Goal: Navigation & Orientation: Find specific page/section

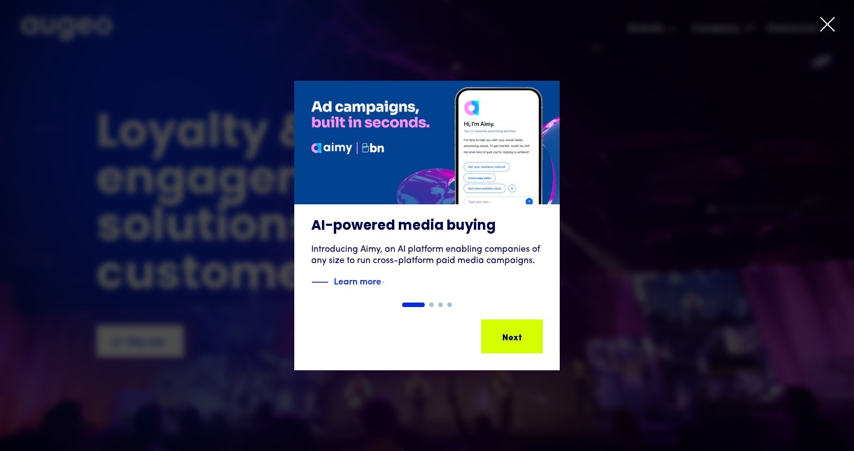
click at [828, 21] on icon at bounding box center [827, 24] width 17 height 17
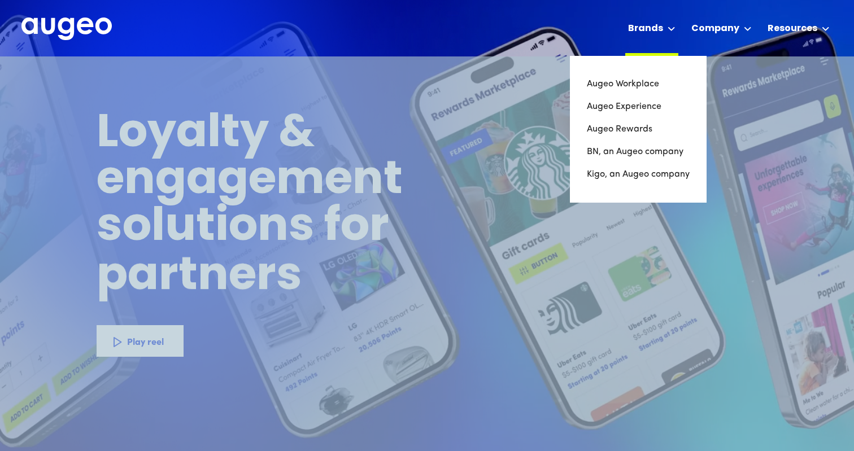
click at [659, 24] on div "Brands" at bounding box center [645, 29] width 35 height 14
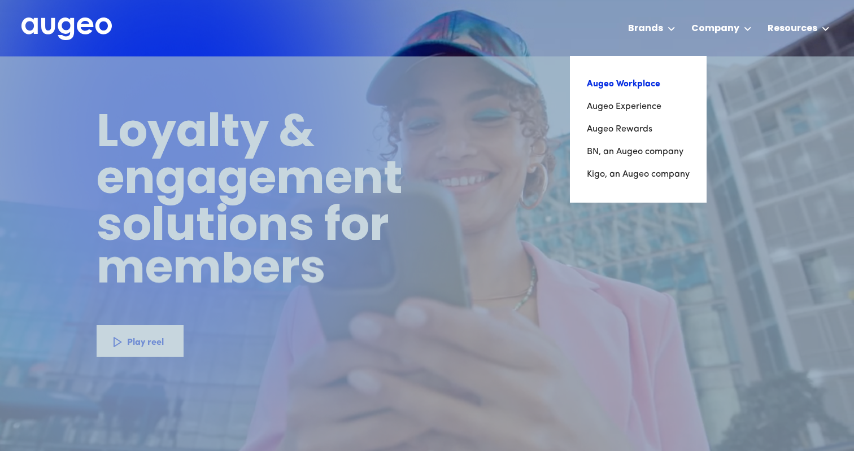
click at [626, 87] on link "Augeo Workplace" at bounding box center [638, 84] width 103 height 23
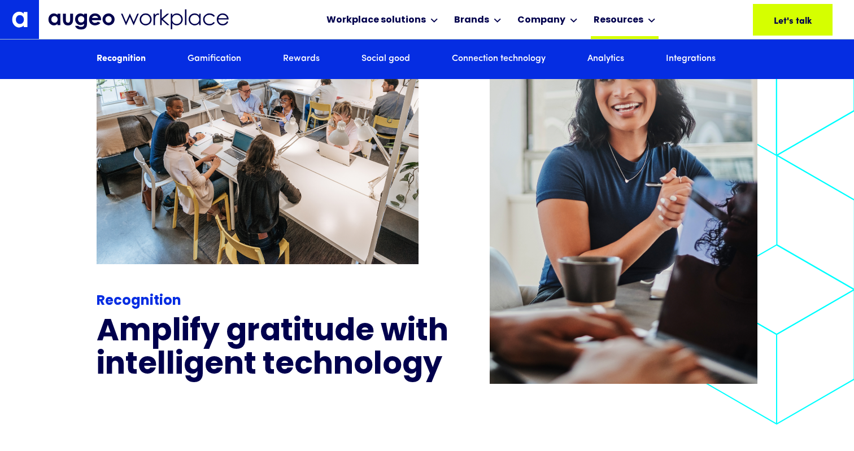
scroll to position [1280, 0]
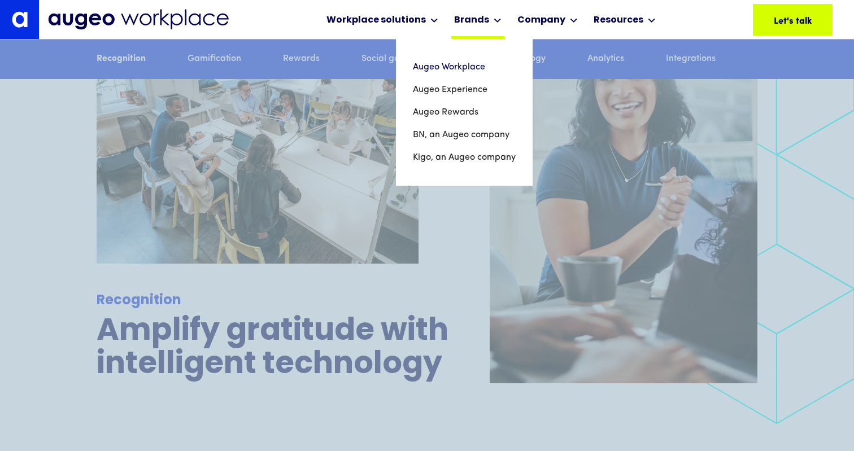
click at [474, 20] on div "Brands" at bounding box center [471, 21] width 35 height 14
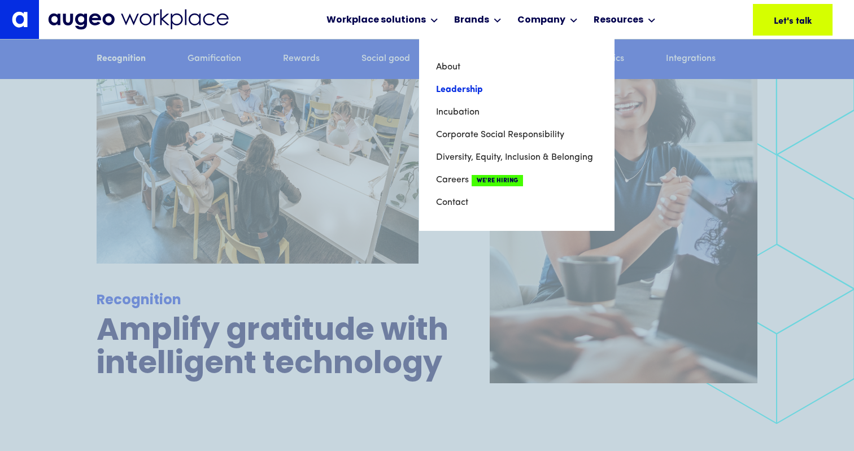
click at [465, 89] on link "Leadership" at bounding box center [516, 89] width 161 height 23
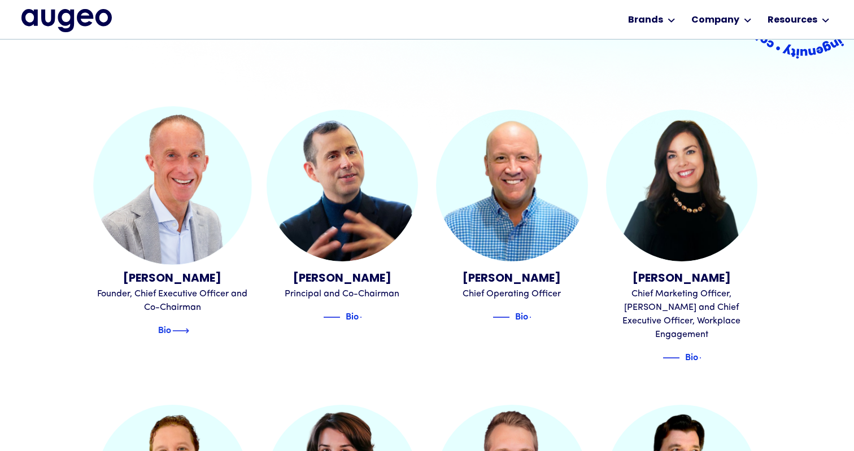
scroll to position [292, 0]
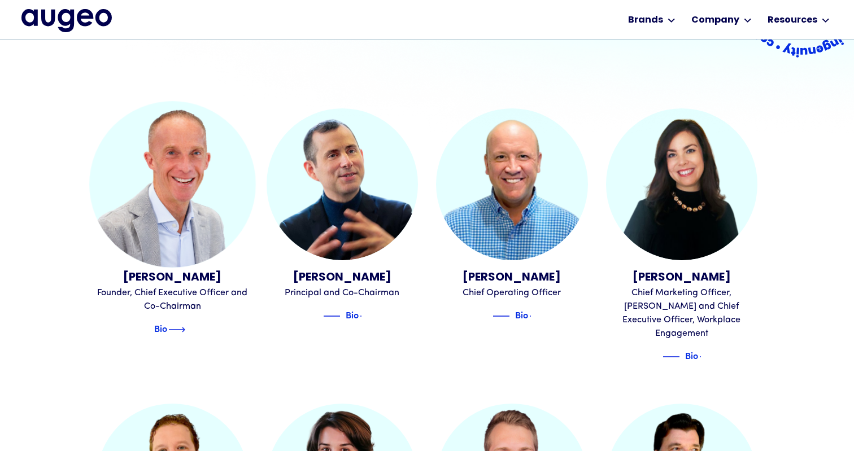
click at [179, 331] on img at bounding box center [176, 330] width 17 height 14
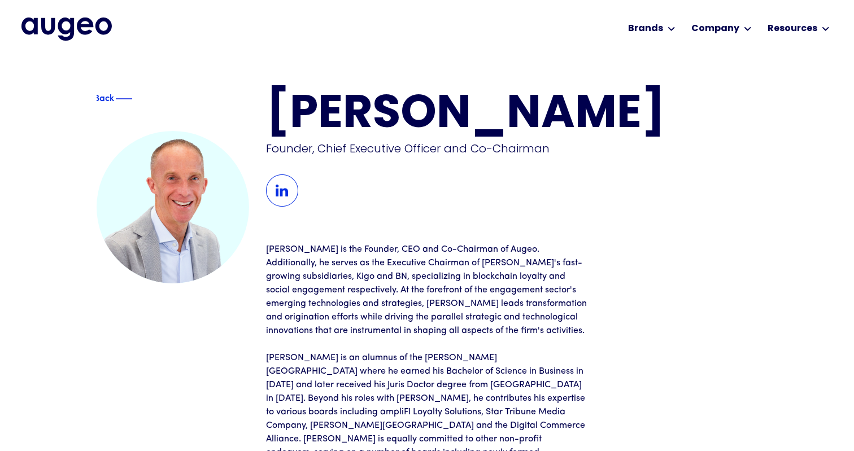
click at [283, 193] on img at bounding box center [282, 190] width 32 height 32
click at [288, 190] on img at bounding box center [282, 190] width 32 height 32
